Goal: Information Seeking & Learning: Learn about a topic

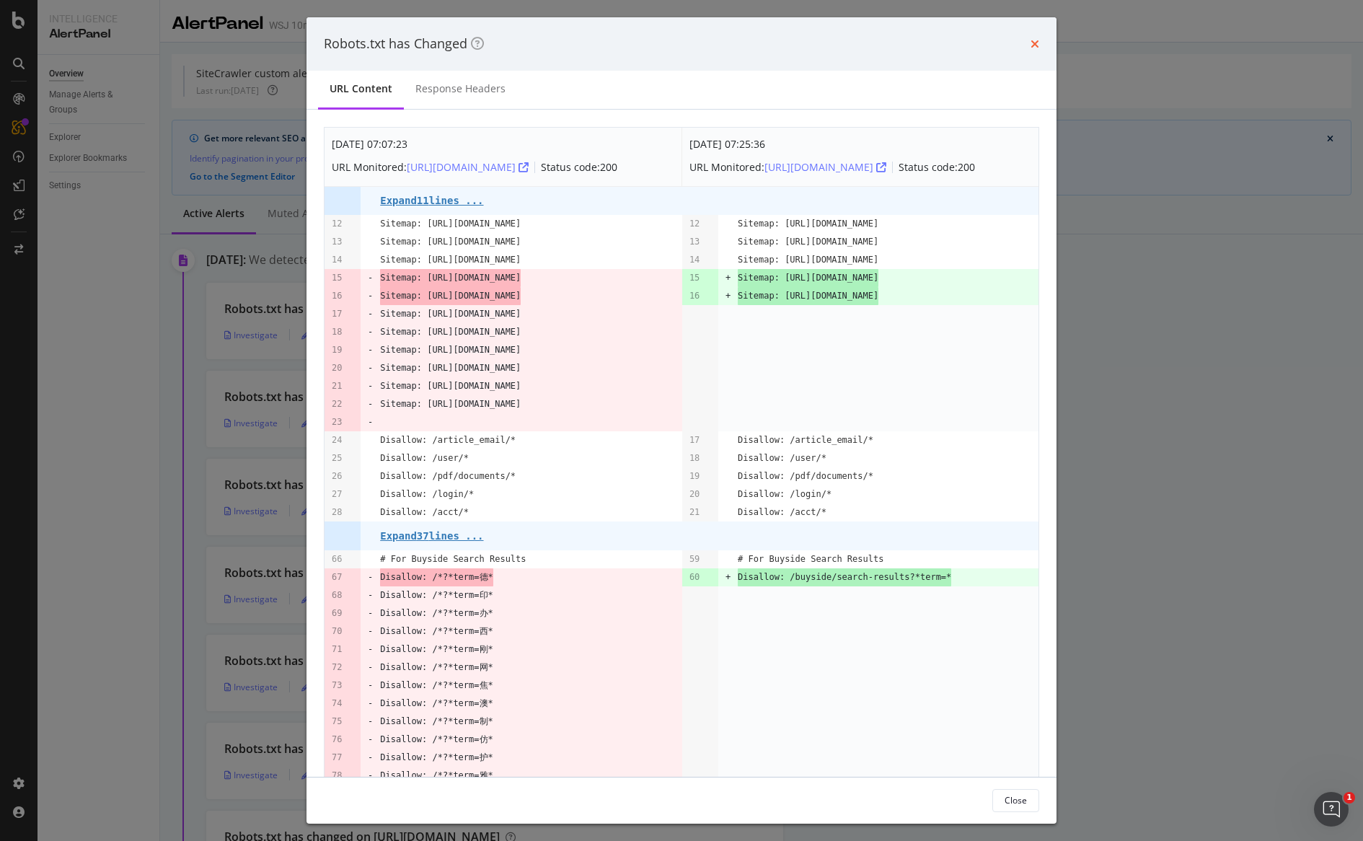
click at [1034, 42] on icon "times" at bounding box center [1035, 44] width 9 height 12
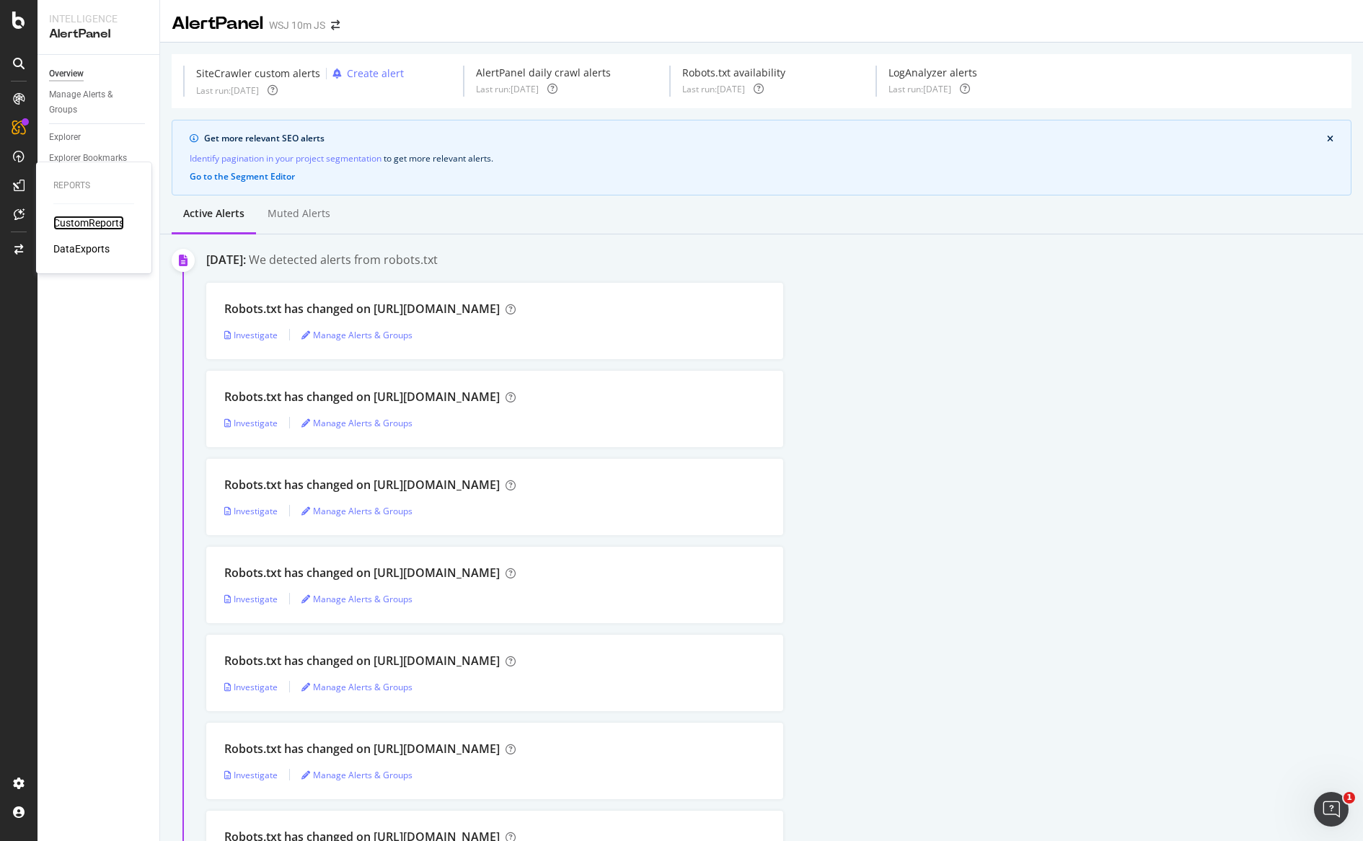
click at [75, 223] on div "CustomReports" at bounding box center [88, 223] width 71 height 14
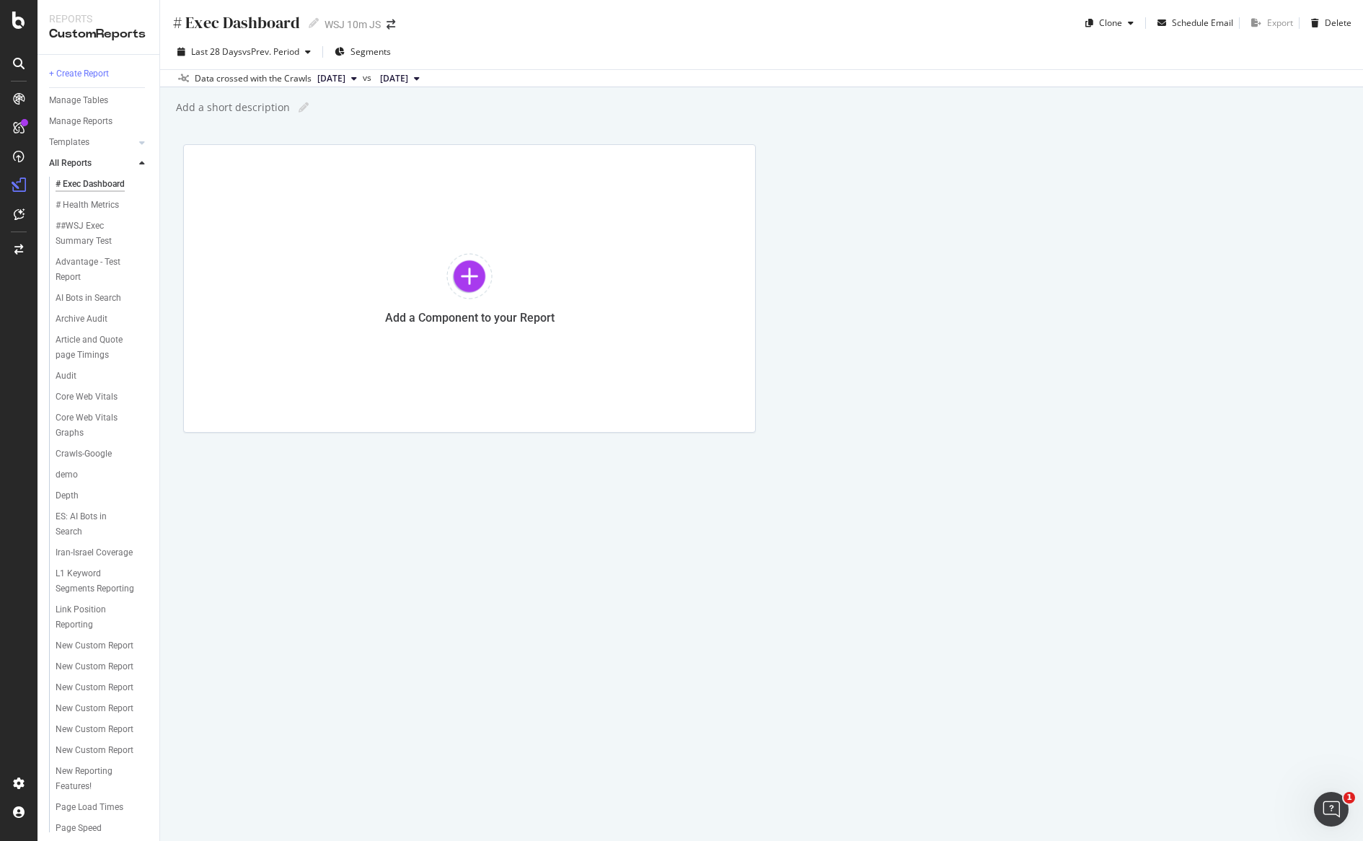
click at [231, 26] on div "# Exec Dashboard" at bounding box center [236, 23] width 128 height 22
click at [231, 26] on input "# Exec Dashboard" at bounding box center [237, 21] width 130 height 19
click at [86, 204] on div "# Health Metrics" at bounding box center [87, 205] width 63 height 15
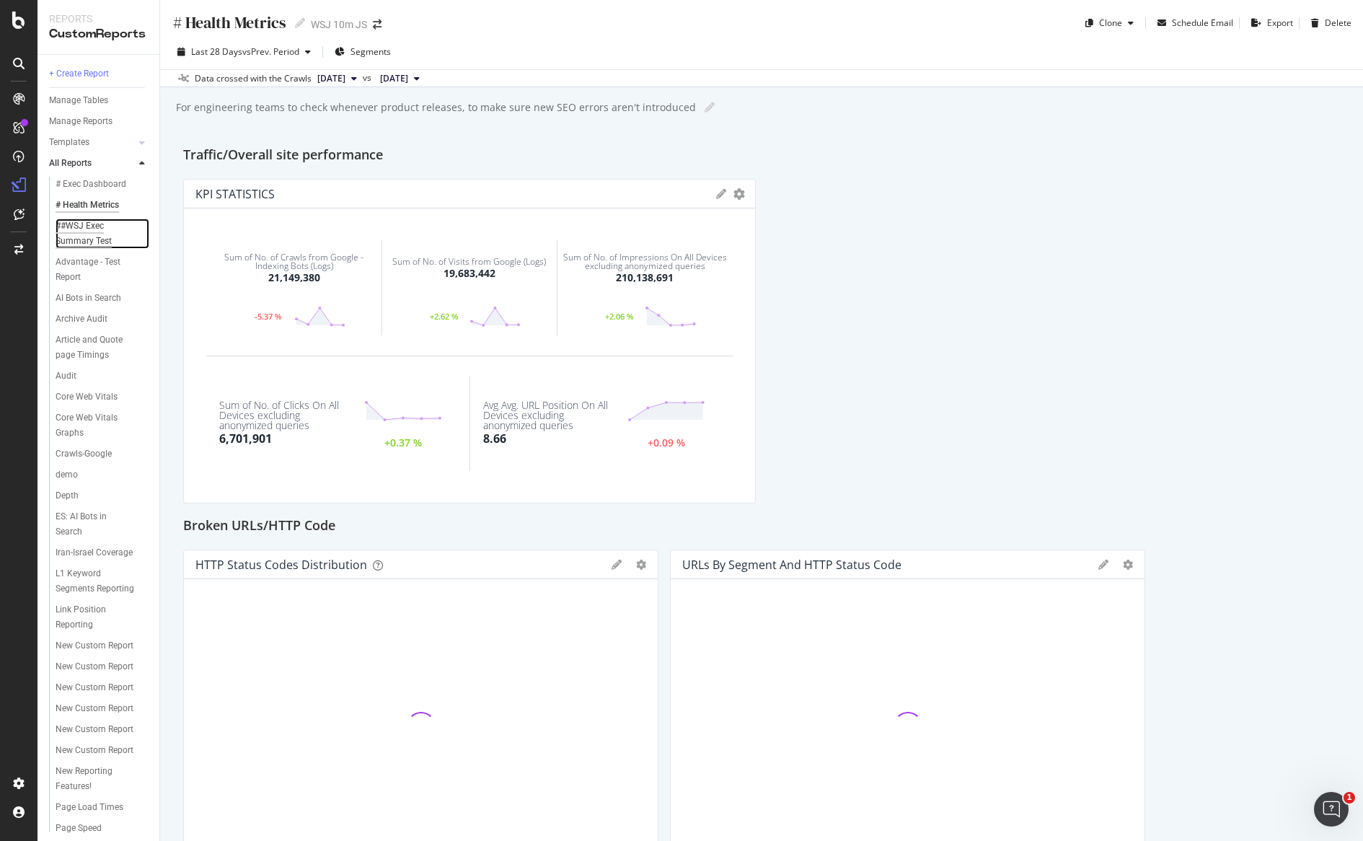
click at [100, 237] on div "##WSJ Exec Summary Test" at bounding box center [97, 234] width 83 height 30
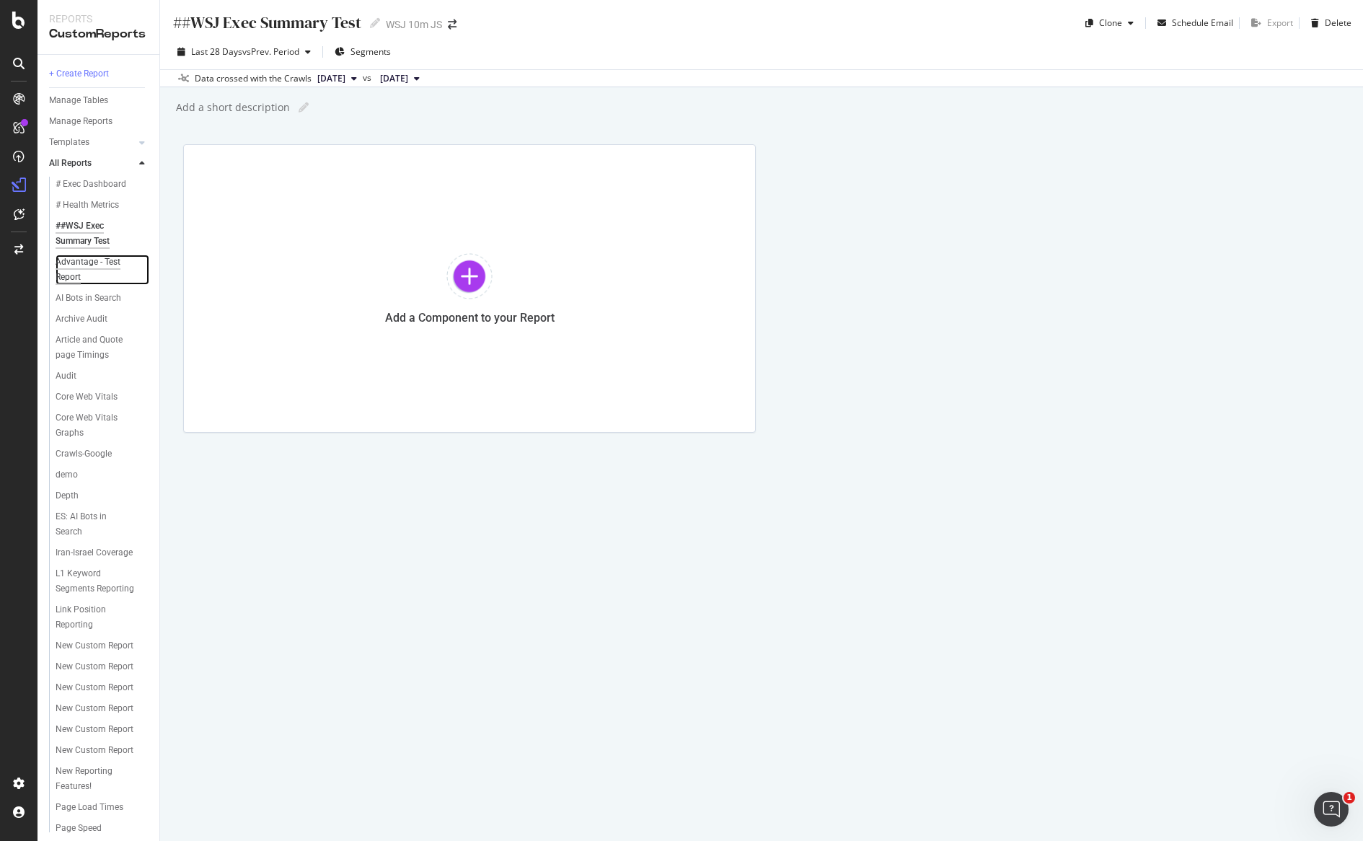
click at [73, 271] on div "Advantage - Test Report" at bounding box center [96, 270] width 81 height 30
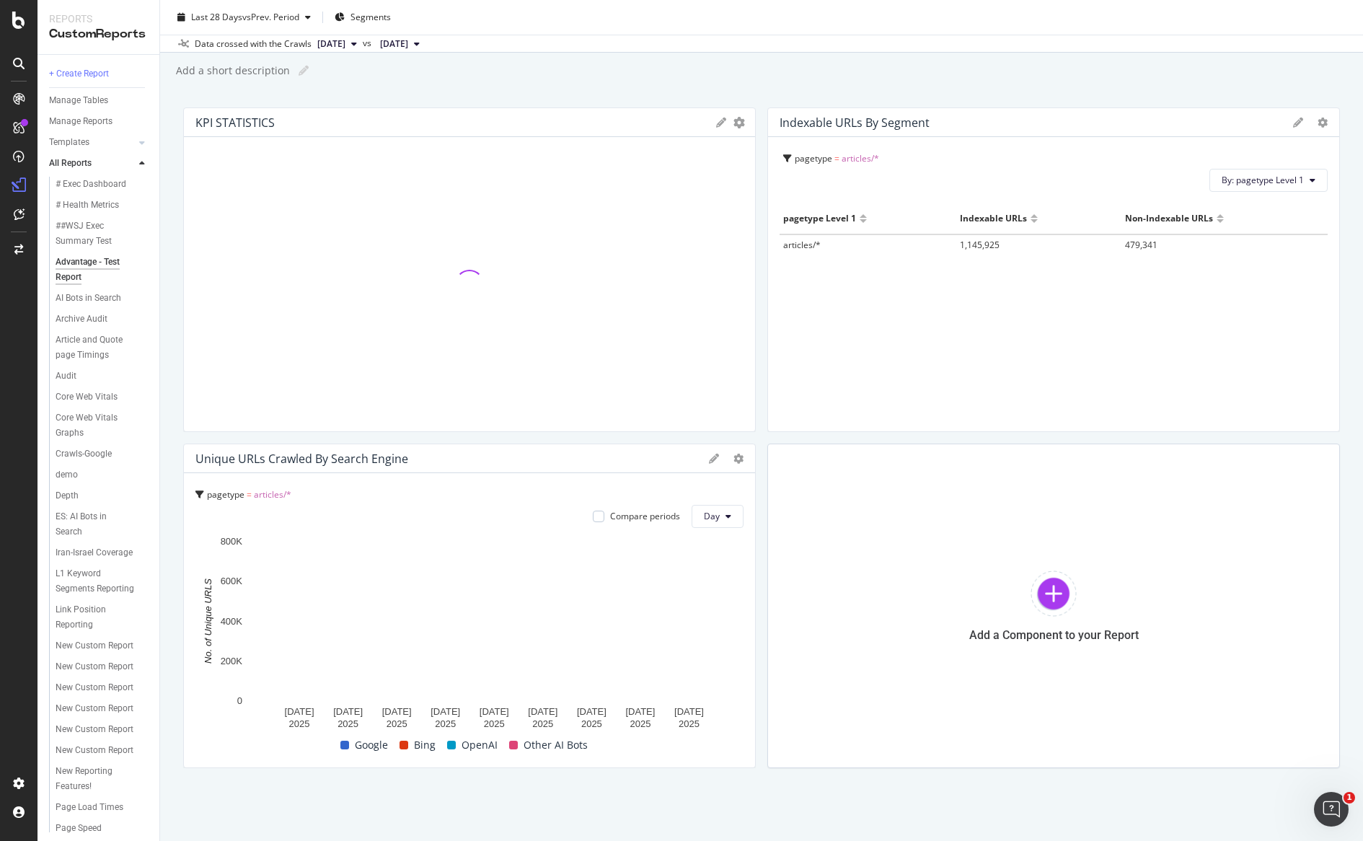
scroll to position [1, 0]
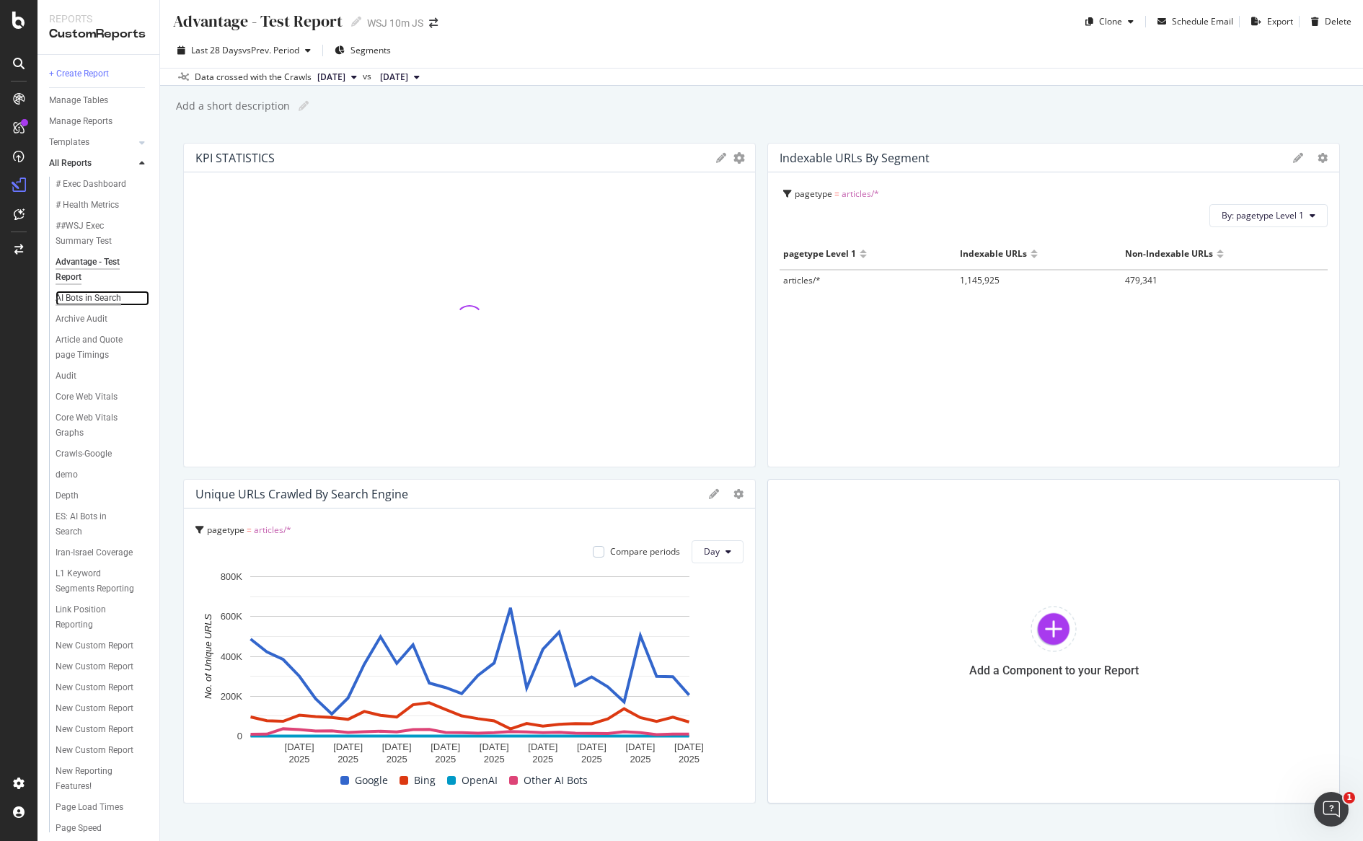
click at [87, 303] on div "AI Bots in Search" at bounding box center [89, 298] width 66 height 15
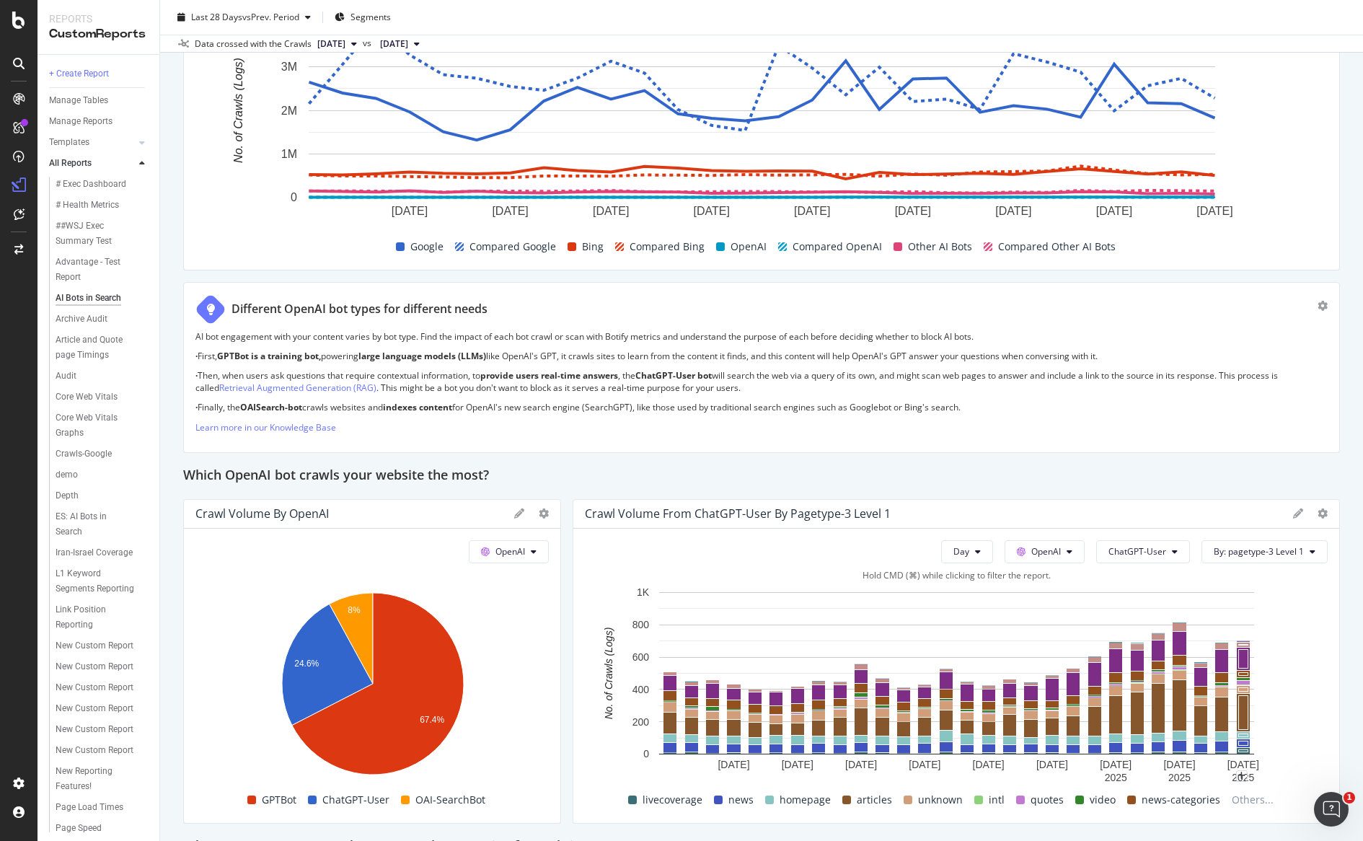
scroll to position [220, 0]
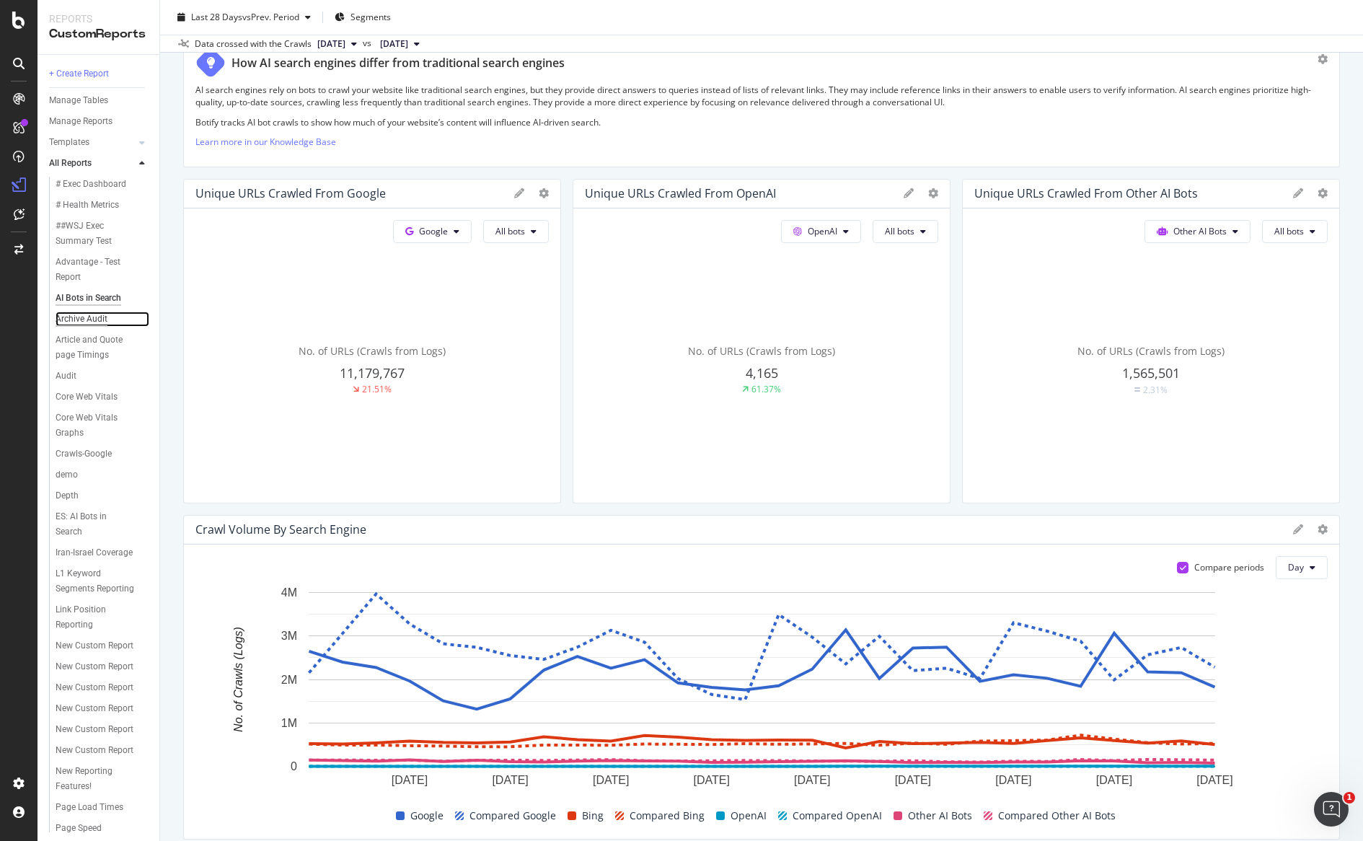
click at [94, 322] on div "Archive Audit" at bounding box center [82, 319] width 52 height 15
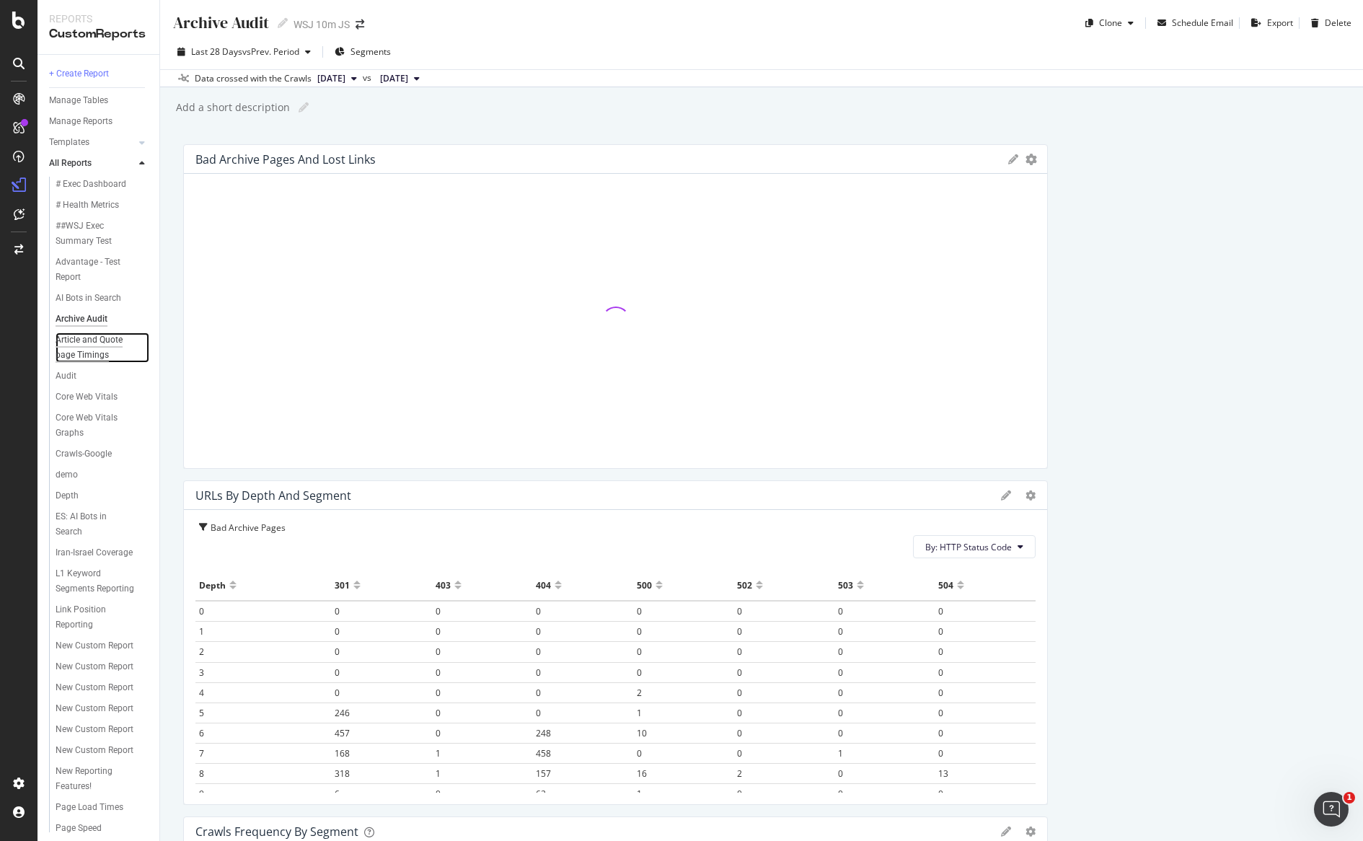
click at [67, 350] on div "Article and Quote page Timings" at bounding box center [98, 347] width 84 height 30
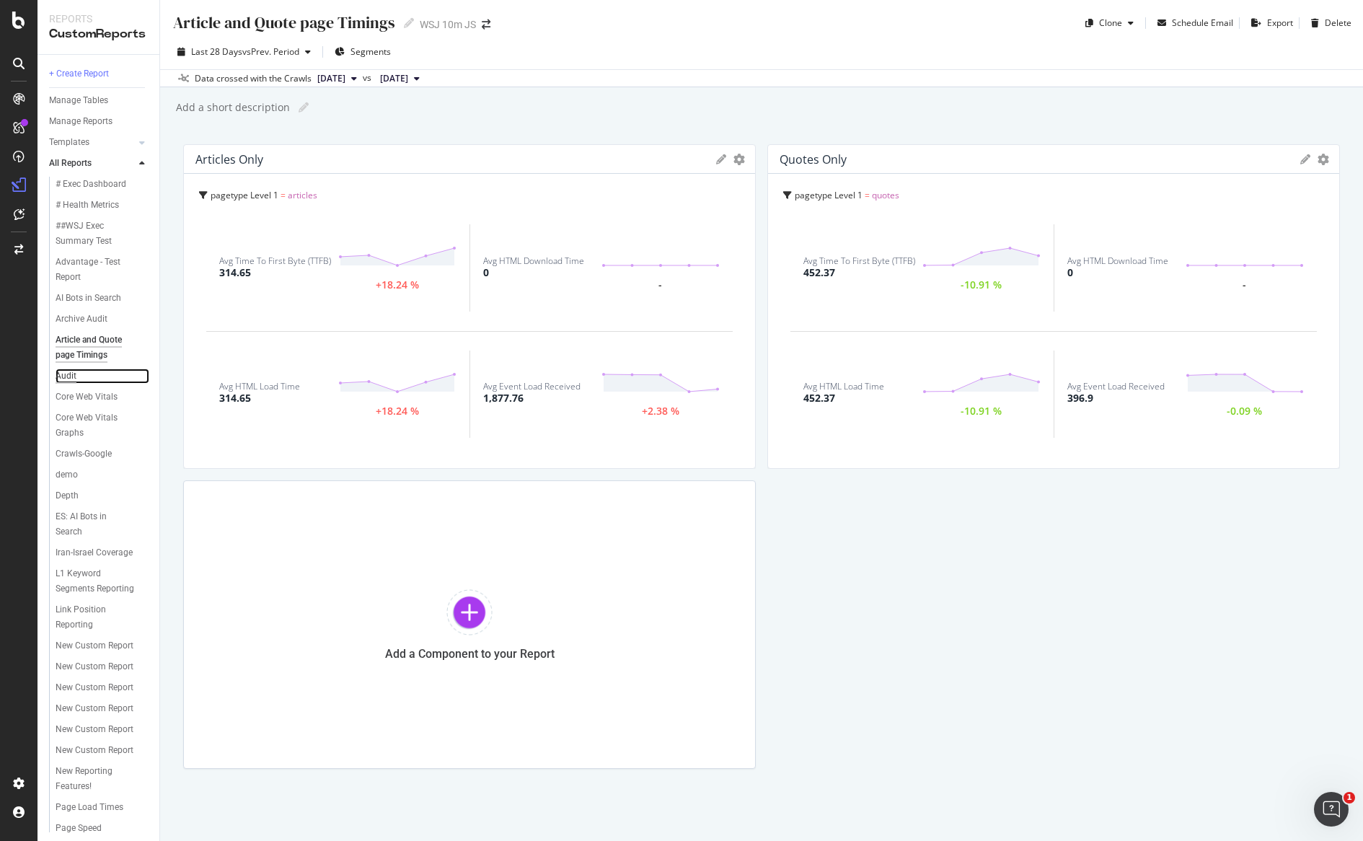
click at [67, 381] on div "Audit" at bounding box center [66, 376] width 21 height 15
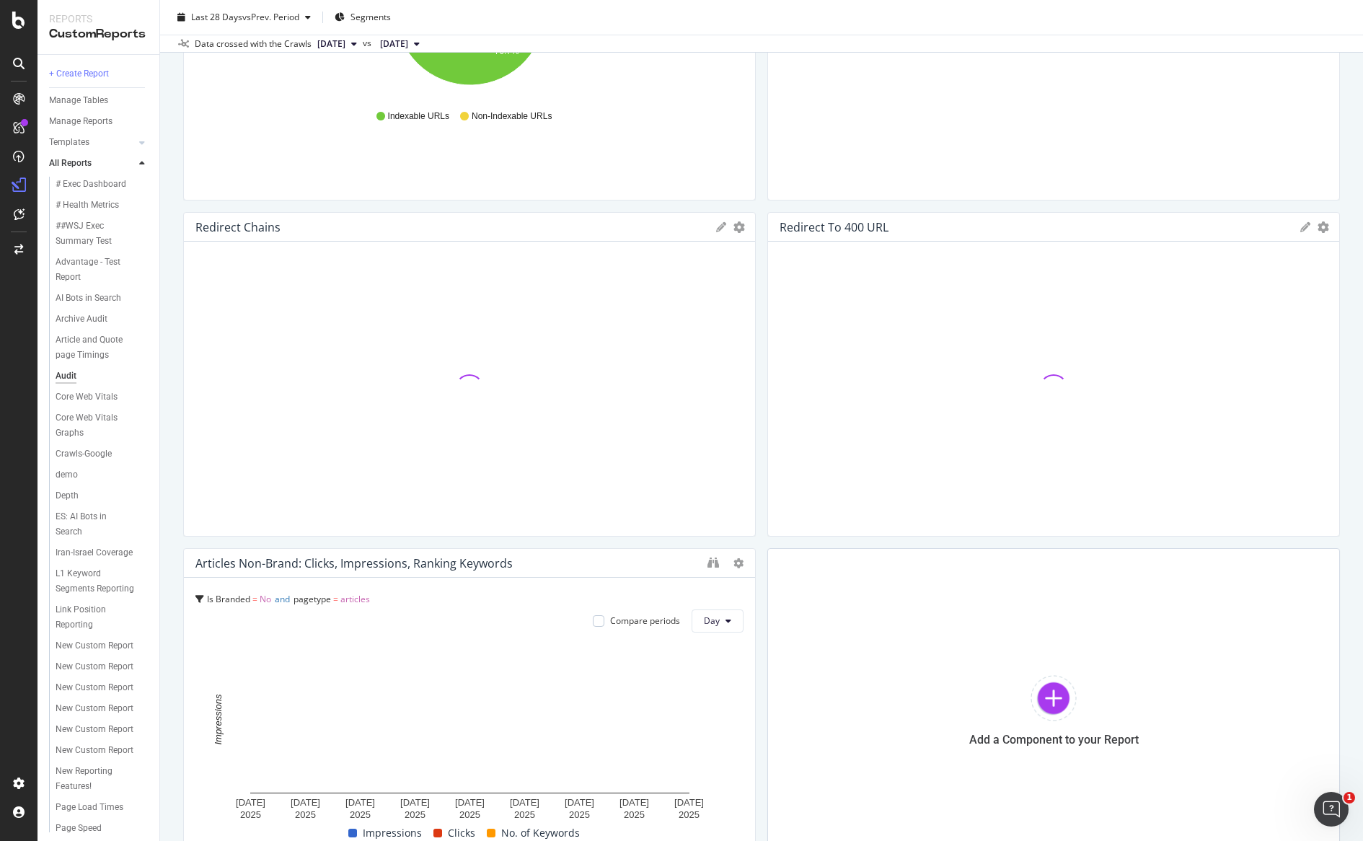
scroll to position [622, 0]
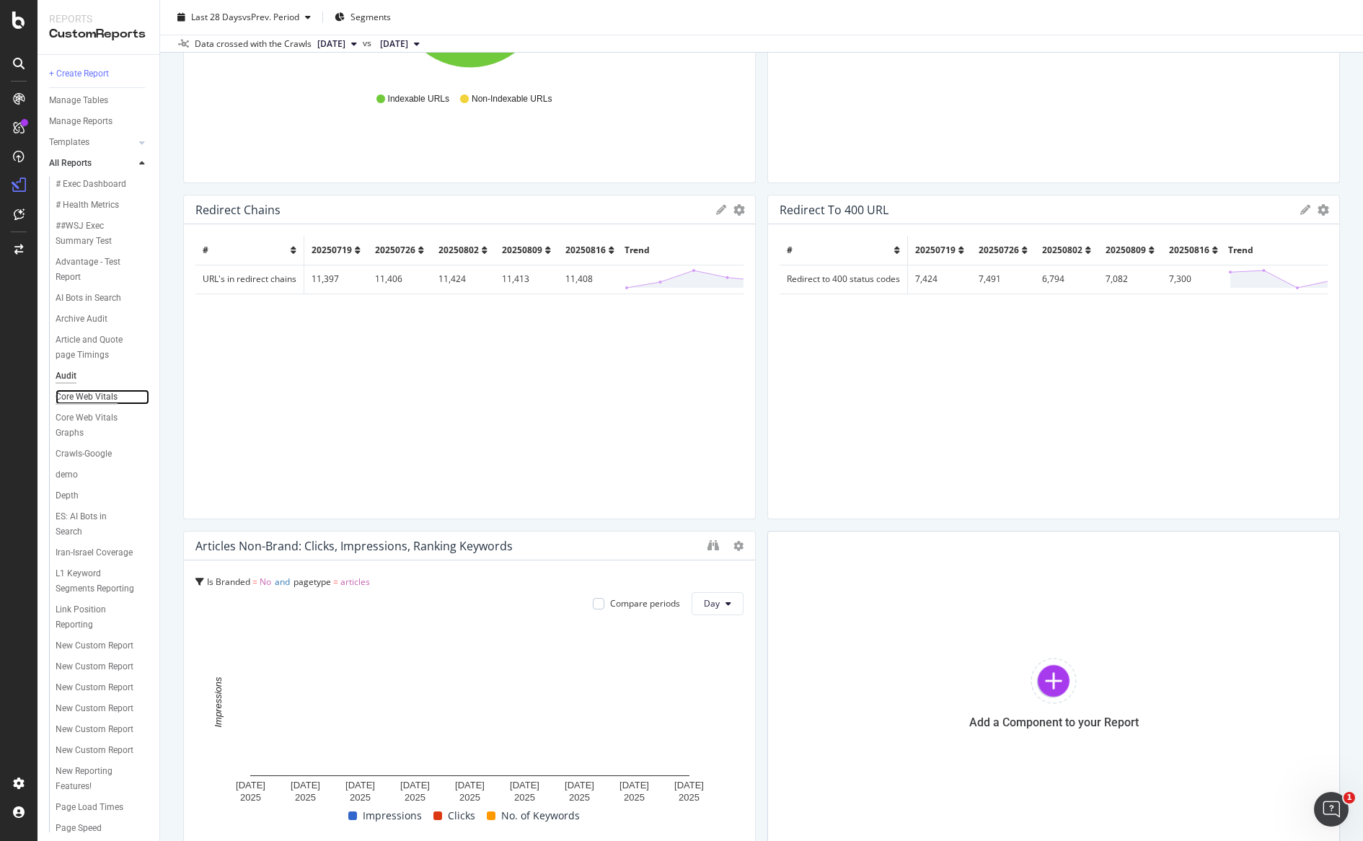
click at [102, 397] on div "Core Web Vitals" at bounding box center [87, 396] width 62 height 15
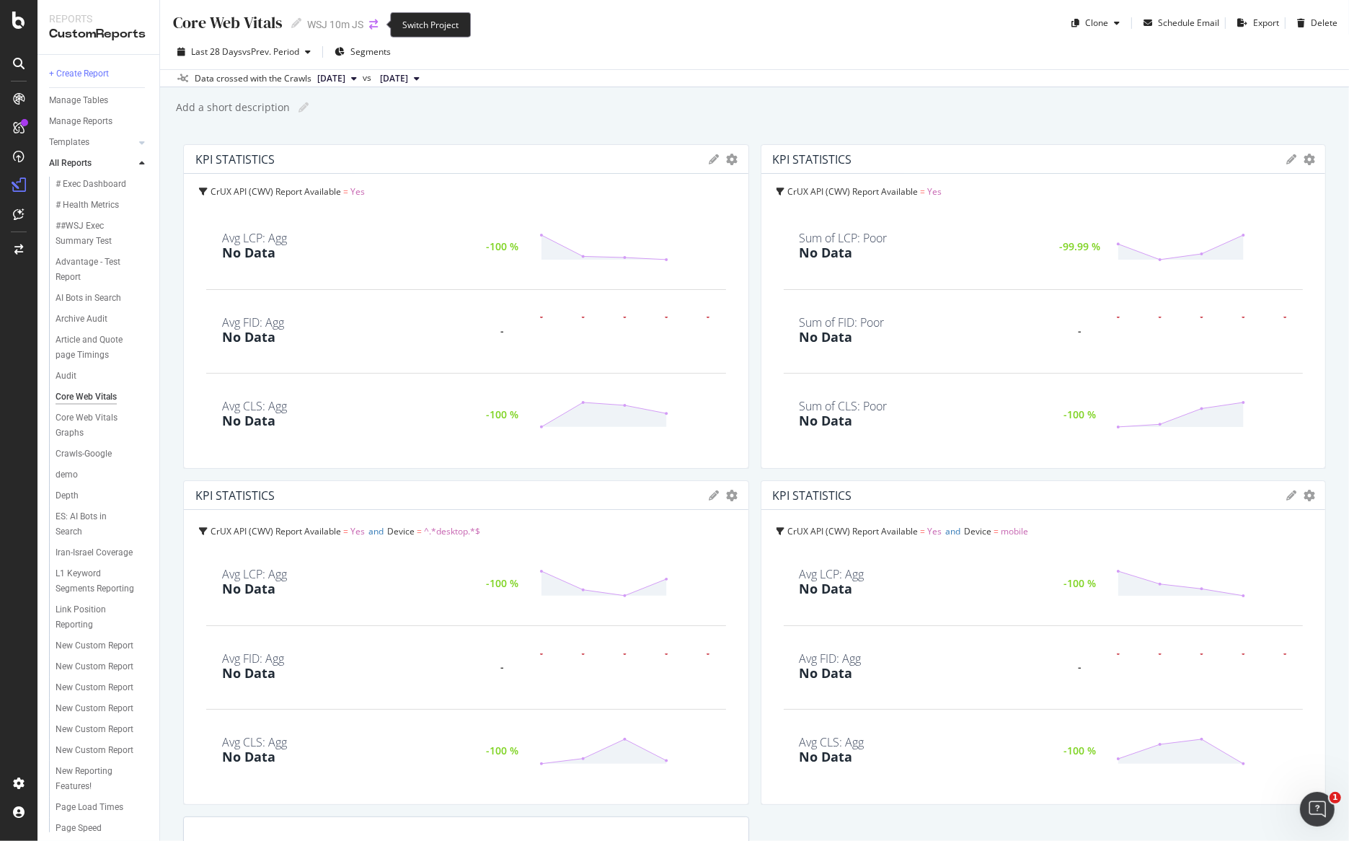
click at [378, 19] on icon "arrow-right-arrow-left" at bounding box center [373, 24] width 9 height 10
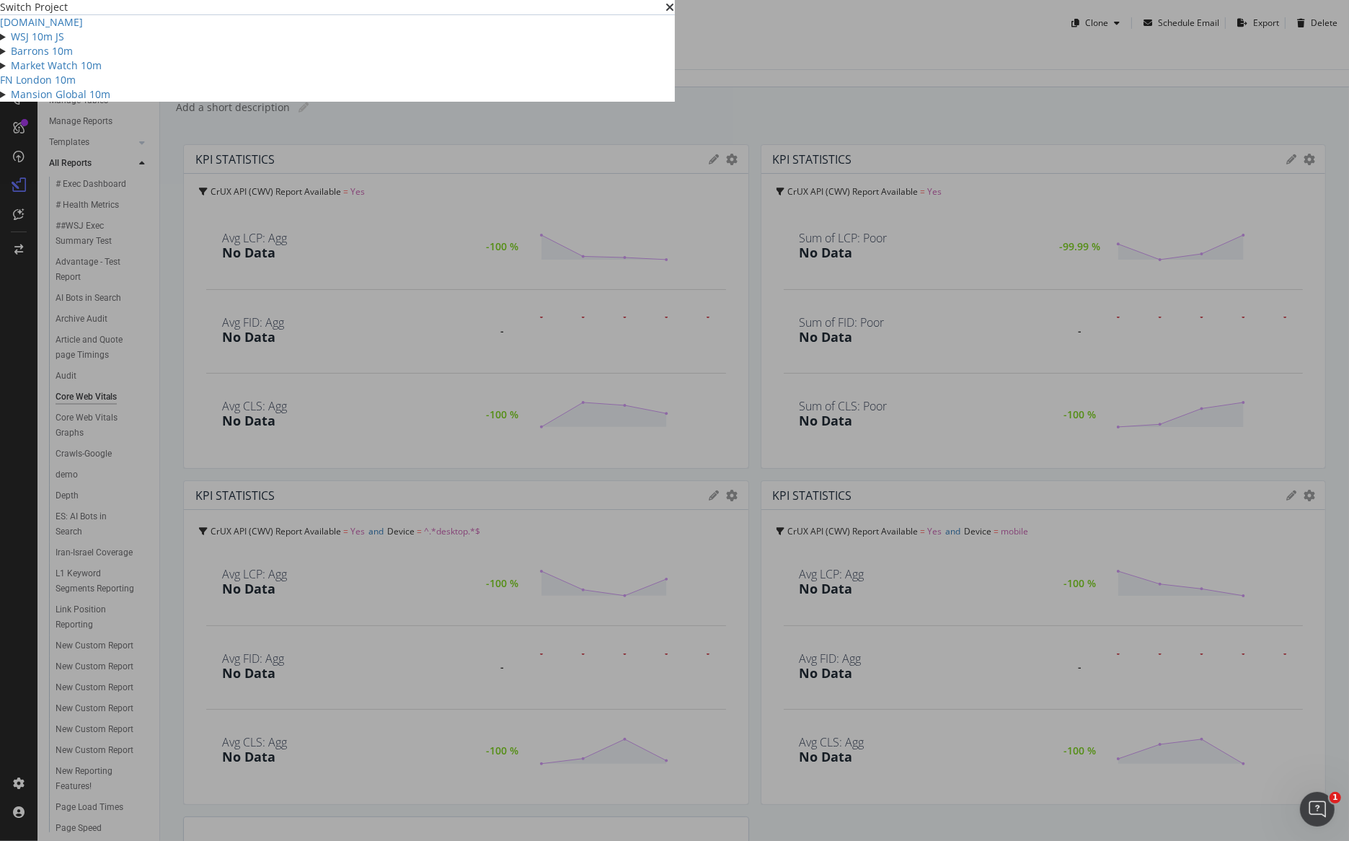
click at [675, 14] on div "Switch Project" at bounding box center [337, 7] width 675 height 14
click at [675, 13] on icon "times" at bounding box center [670, 7] width 9 height 12
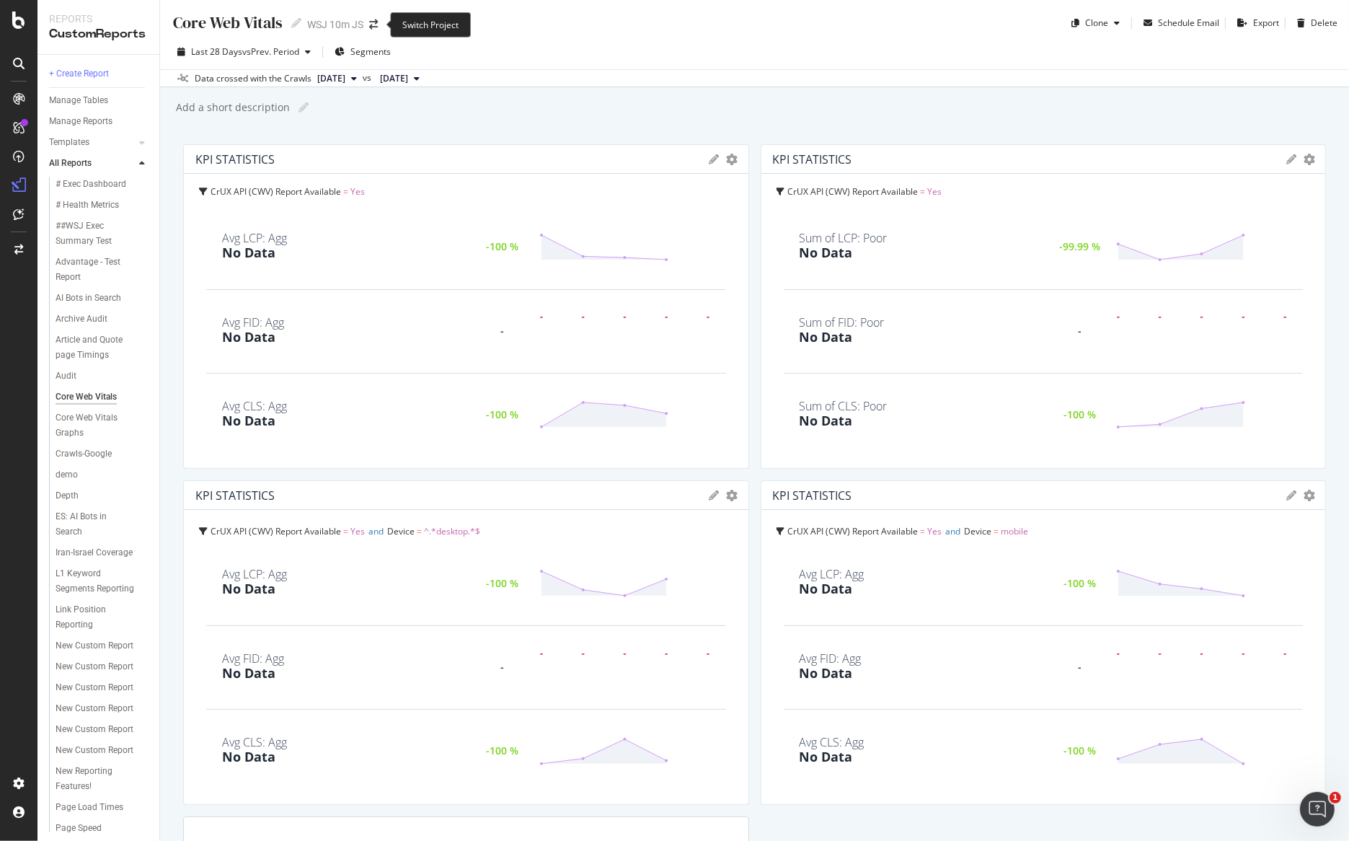
click at [369, 25] on span at bounding box center [373, 24] width 20 height 10
click at [371, 17] on div "Core Web Vitals Core Web Vitals WSJ 10m JS" at bounding box center [282, 23] width 221 height 23
click at [371, 24] on icon "arrow-right-arrow-left" at bounding box center [373, 24] width 9 height 10
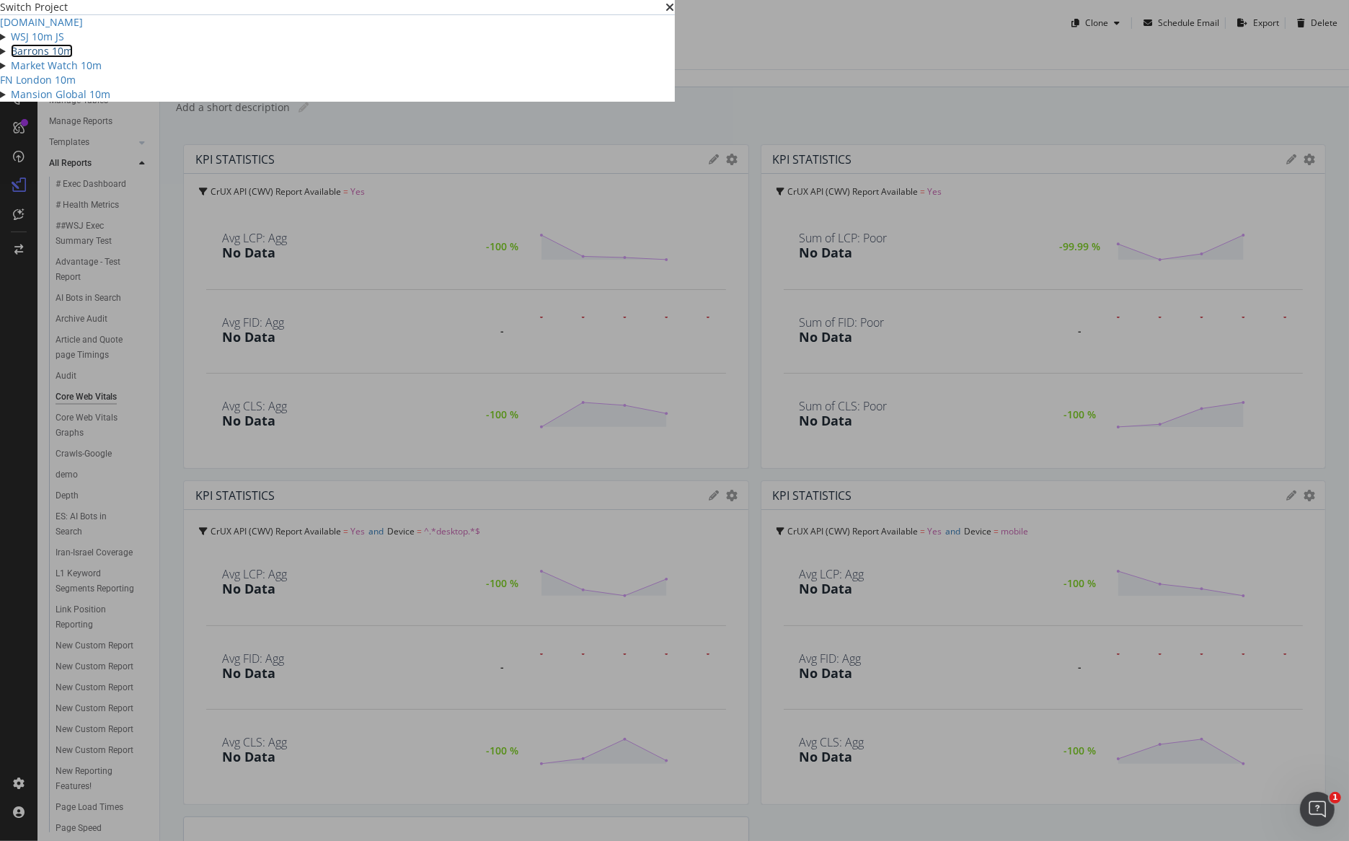
click at [73, 58] on link "Barrons 10m" at bounding box center [42, 51] width 62 height 14
